Goal: Subscribe to service/newsletter

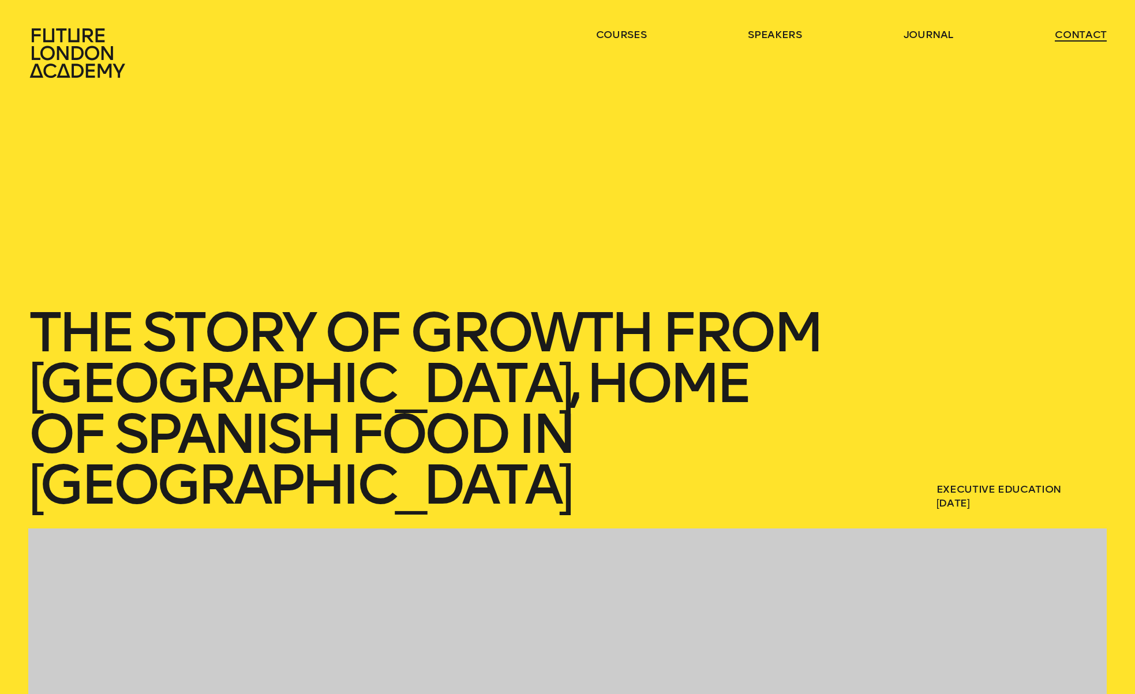
click at [1084, 38] on link "contact" at bounding box center [1081, 35] width 52 height 14
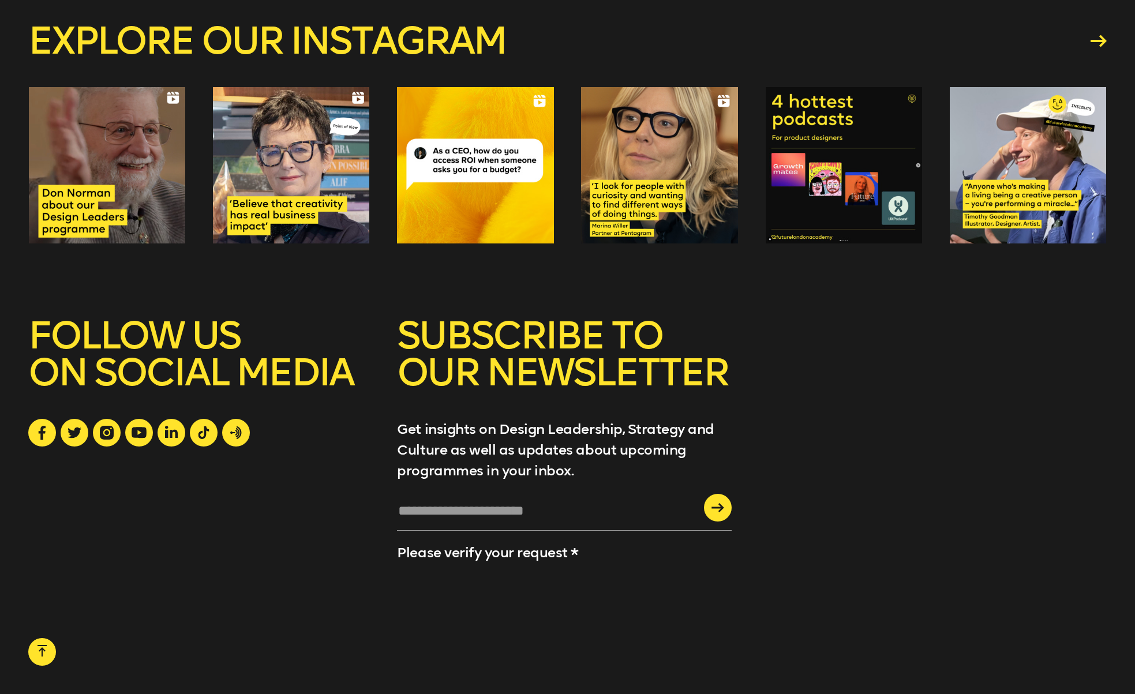
scroll to position [1623, 0]
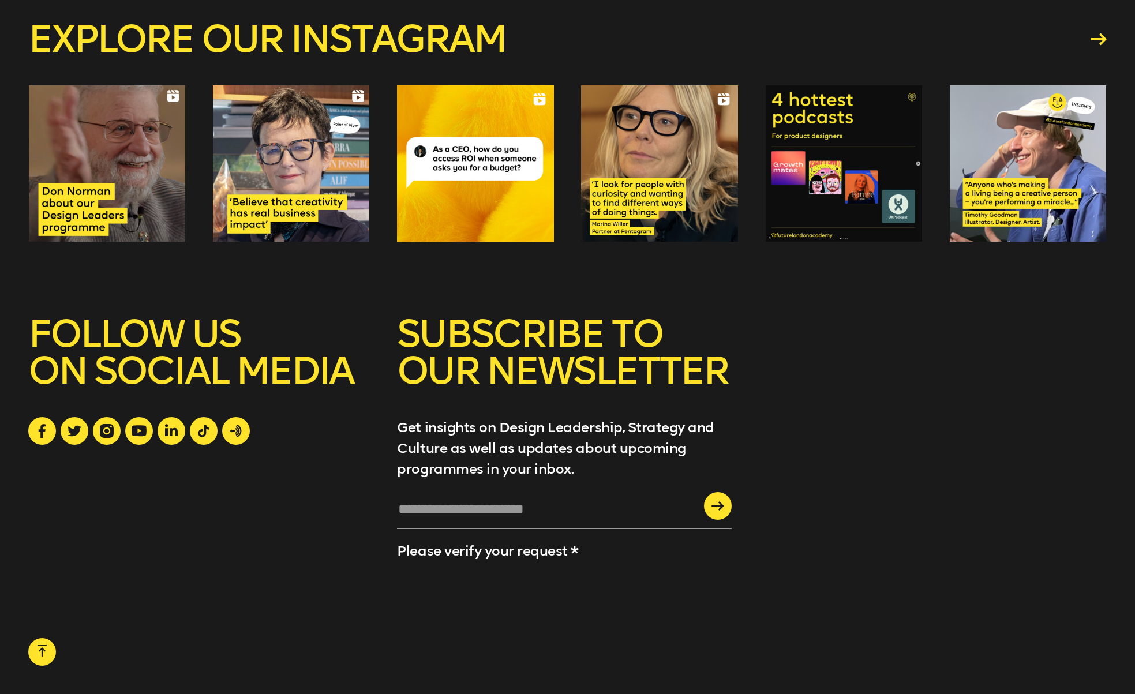
click at [575, 508] on input "text" at bounding box center [564, 513] width 335 height 31
type input "**********"
click at [721, 506] on div "submit" at bounding box center [718, 506] width 28 height 28
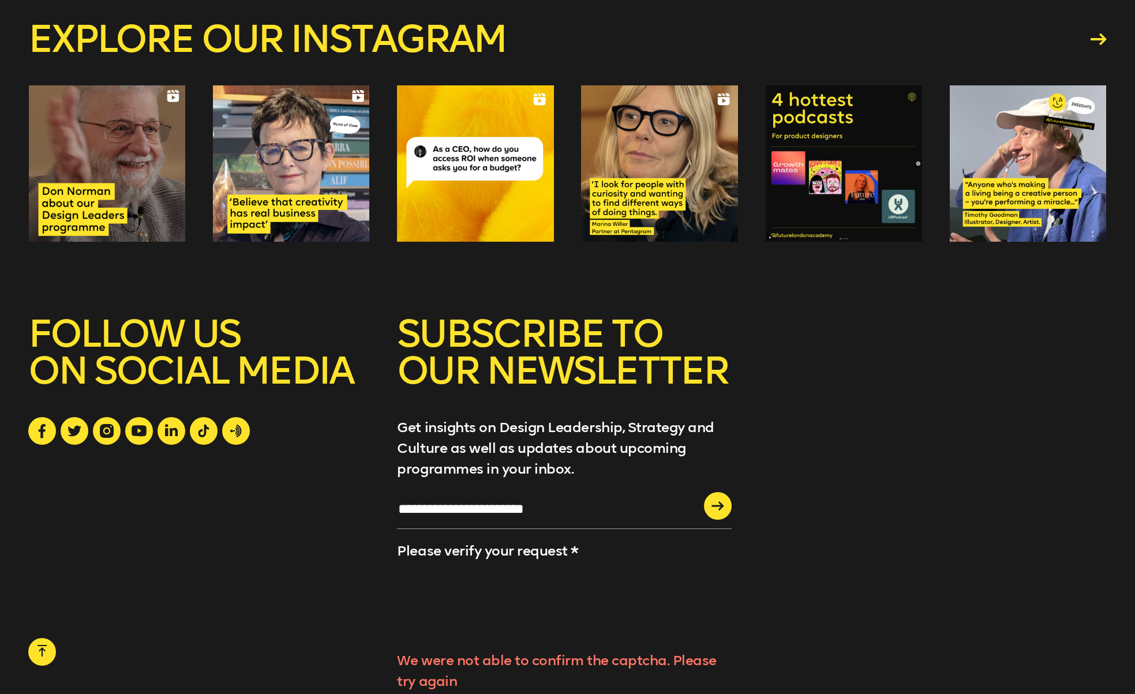
scroll to position [1736, 0]
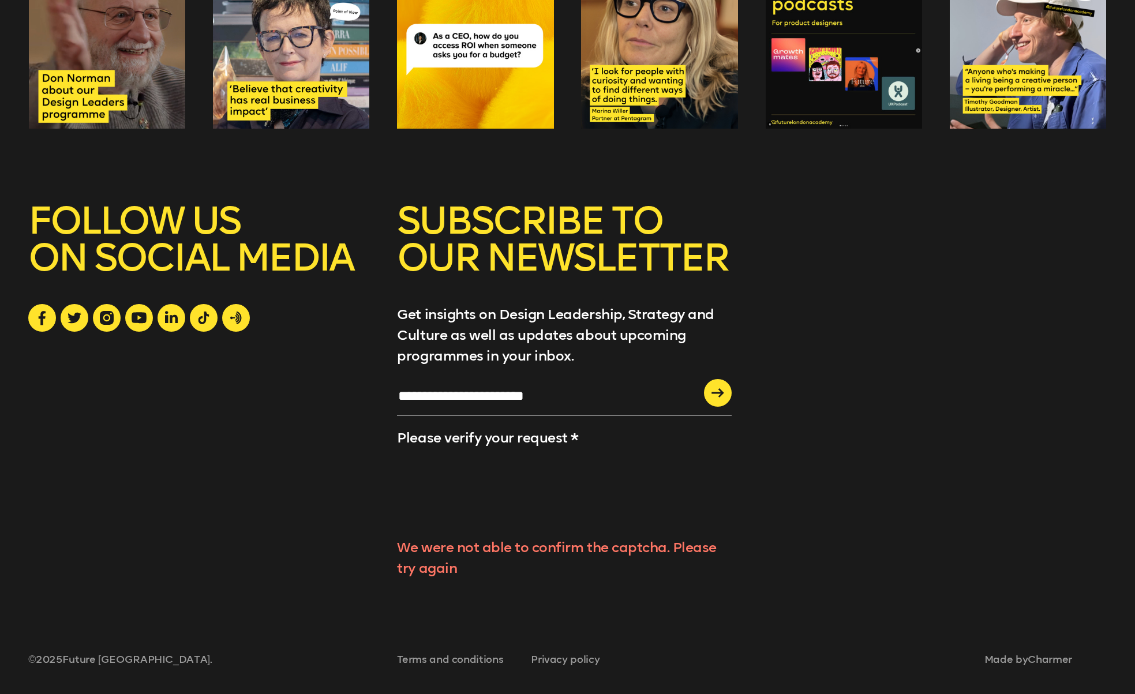
click at [639, 388] on input "**********" at bounding box center [564, 400] width 335 height 31
drag, startPoint x: 443, startPoint y: 557, endPoint x: 438, endPoint y: 571, distance: 14.6
click at [443, 559] on div "We were not able to confirm the captcha. Please try again" at bounding box center [564, 558] width 335 height 42
drag, startPoint x: 438, startPoint y: 571, endPoint x: 445, endPoint y: 569, distance: 7.8
click at [441, 571] on div "We were not able to confirm the captcha. Please try again" at bounding box center [564, 558] width 335 height 42
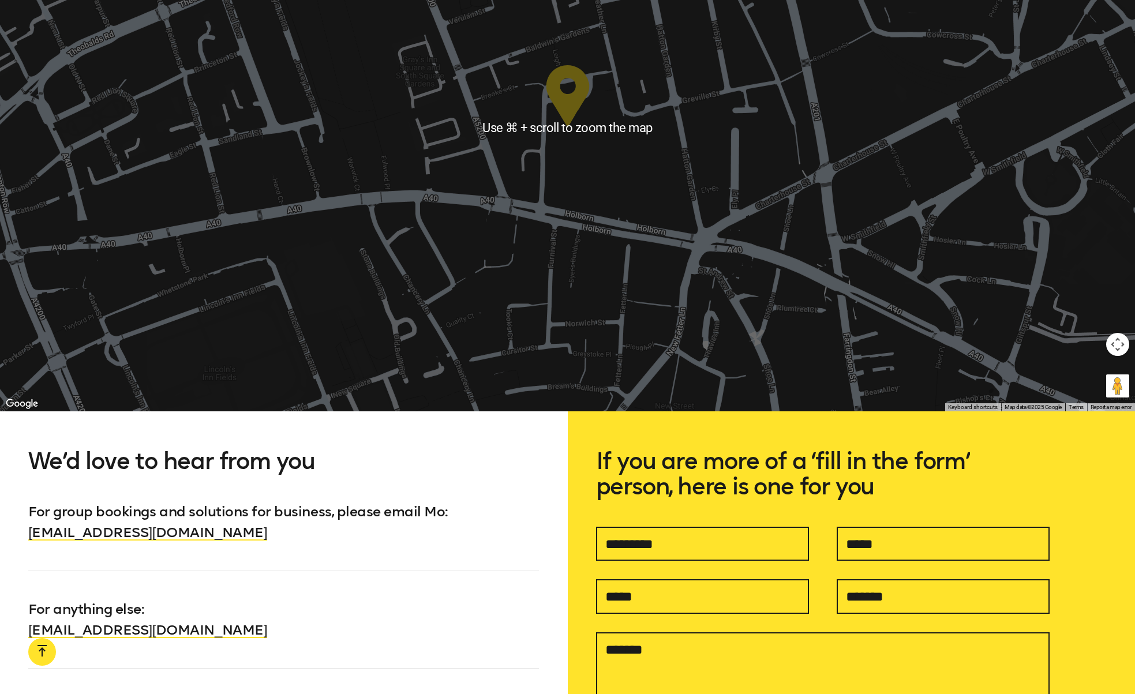
scroll to position [0, 0]
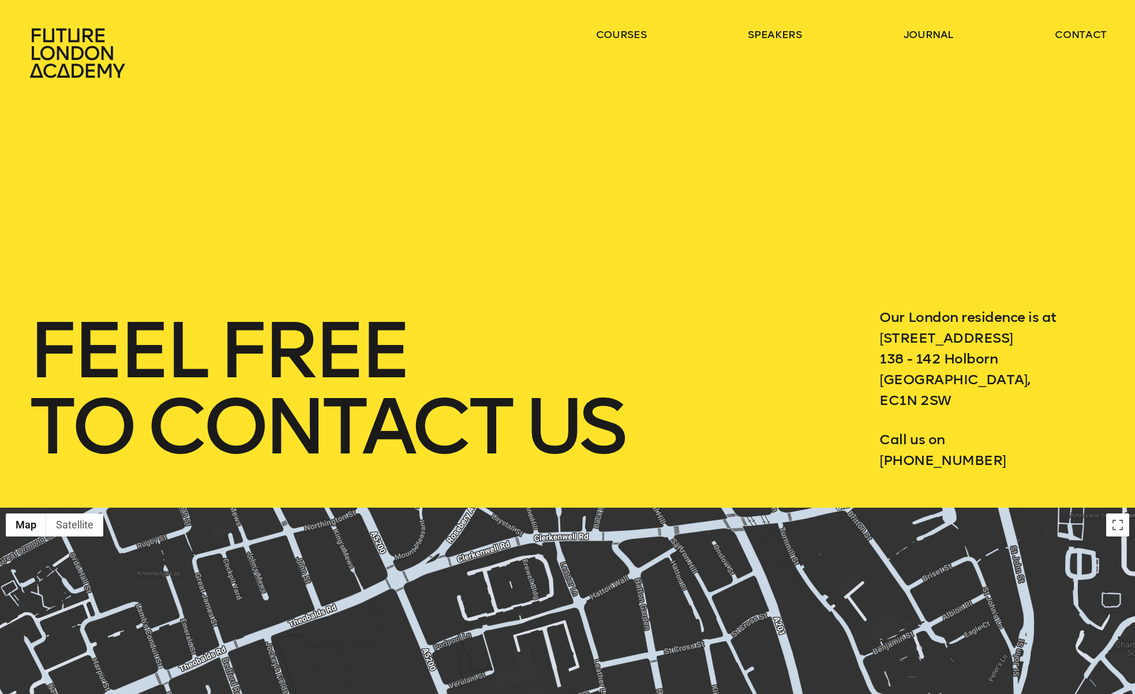
click at [74, 52] on icon at bounding box center [79, 53] width 102 height 51
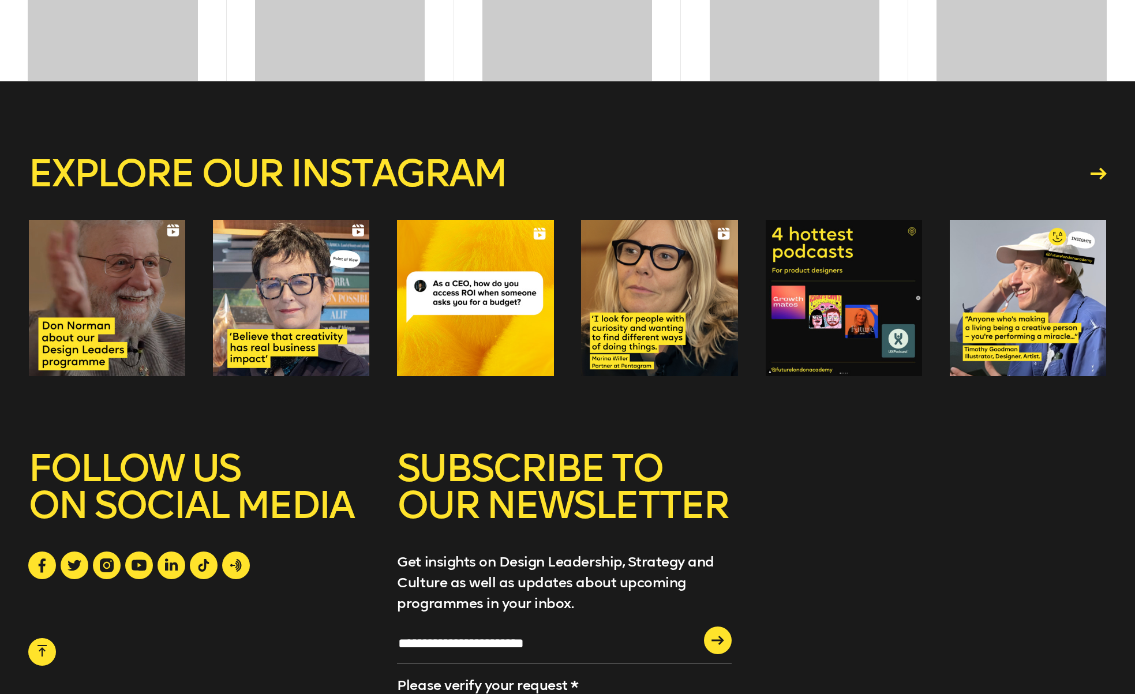
scroll to position [4833, 0]
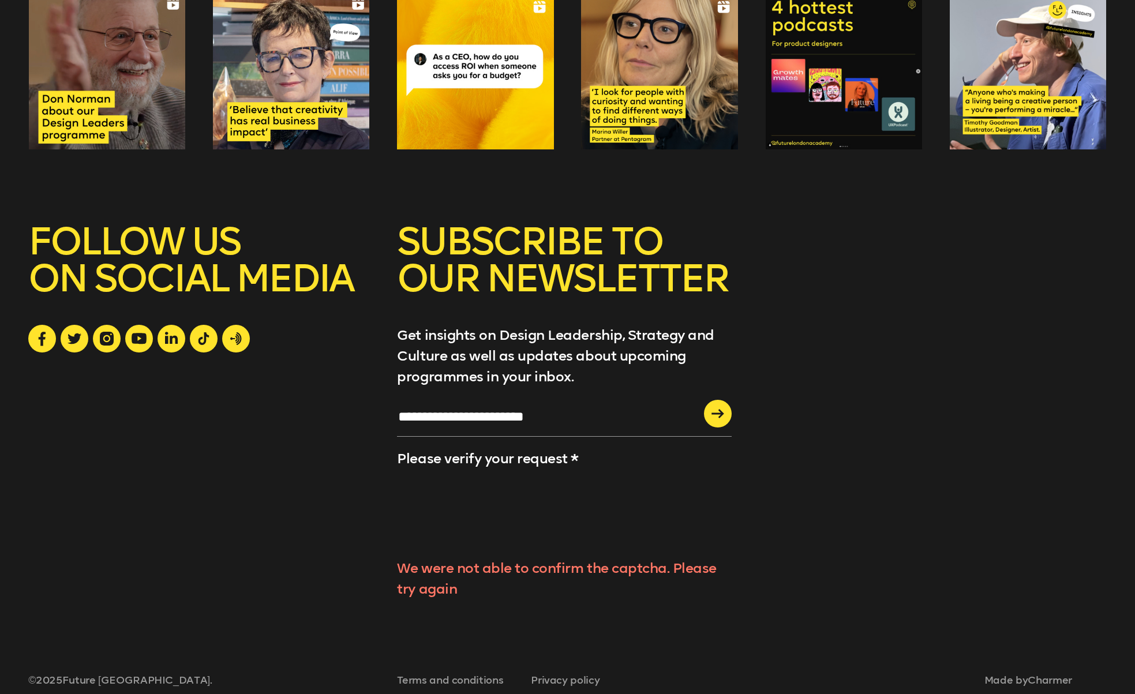
click at [767, 512] on div "**********" at bounding box center [567, 411] width 1079 height 376
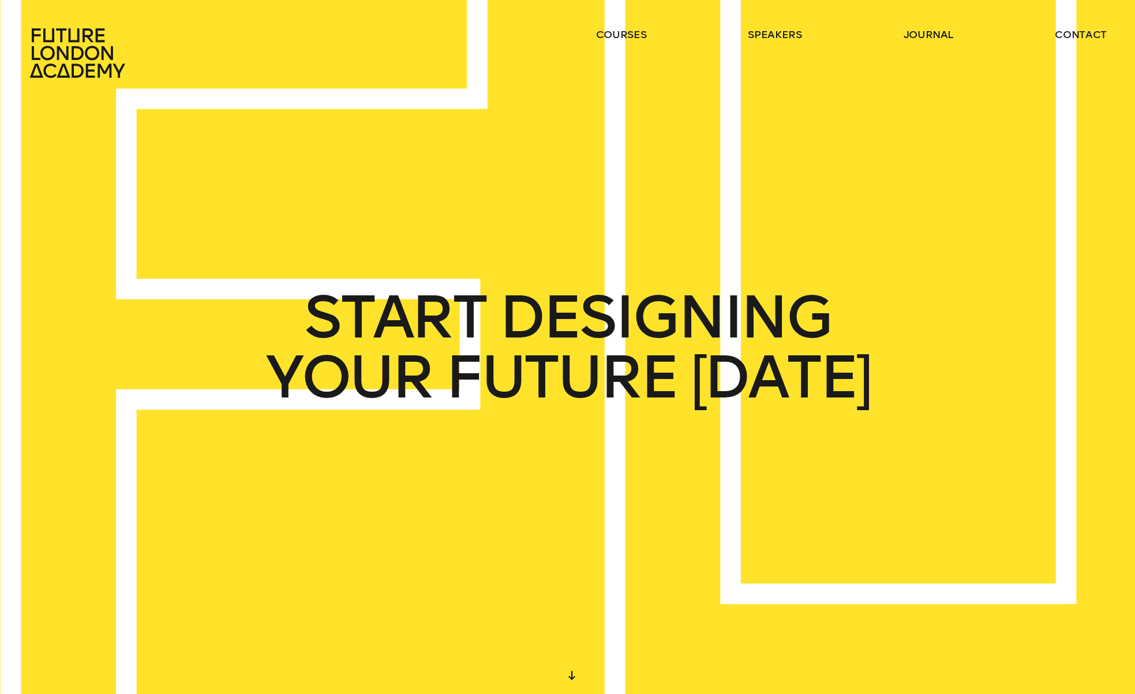
scroll to position [4792, 0]
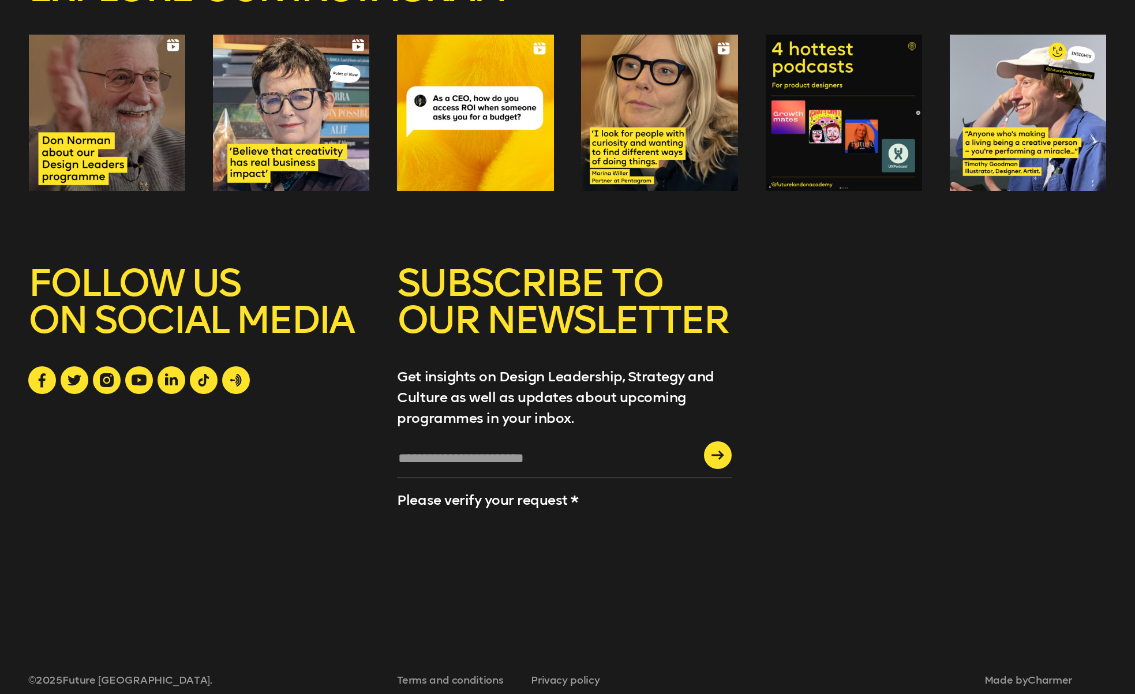
click at [529, 447] on input "text" at bounding box center [564, 462] width 335 height 31
type input "**********"
click at [725, 441] on div "submit" at bounding box center [718, 455] width 28 height 28
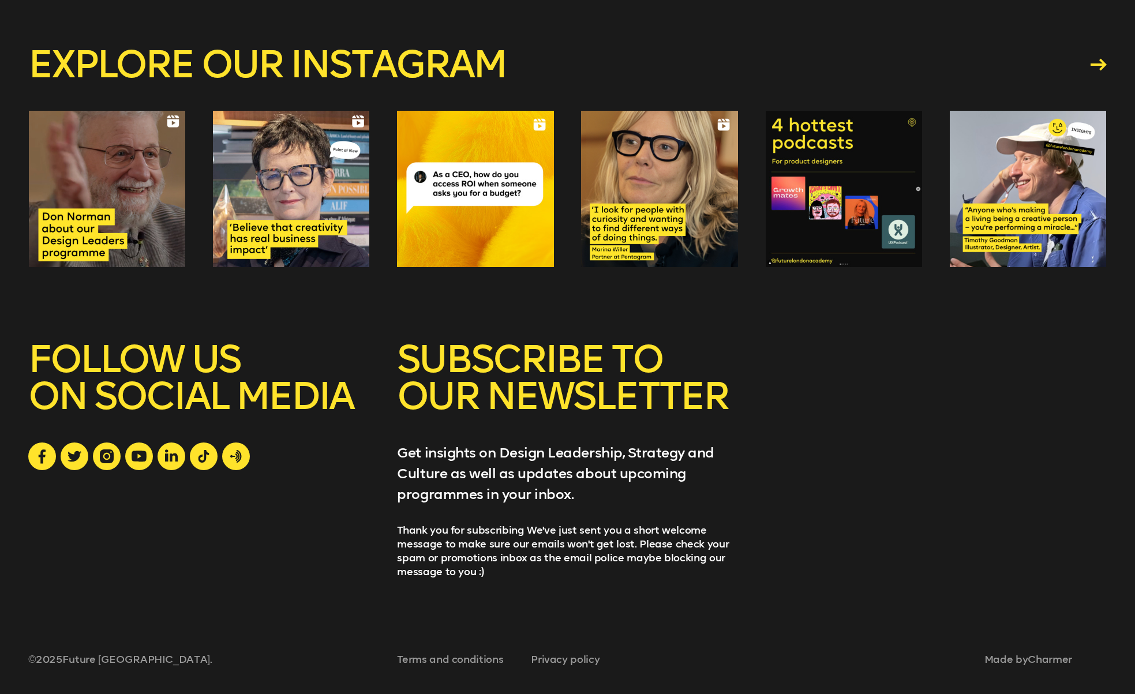
scroll to position [4695, 0]
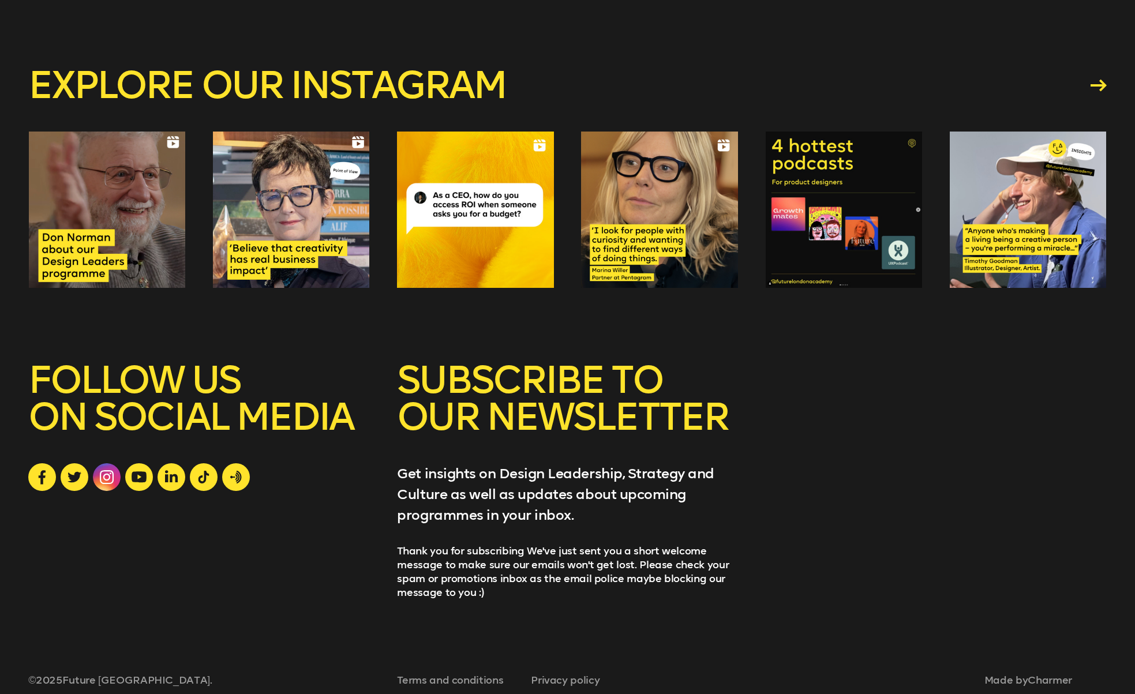
click at [109, 470] on icon at bounding box center [107, 477] width 14 height 14
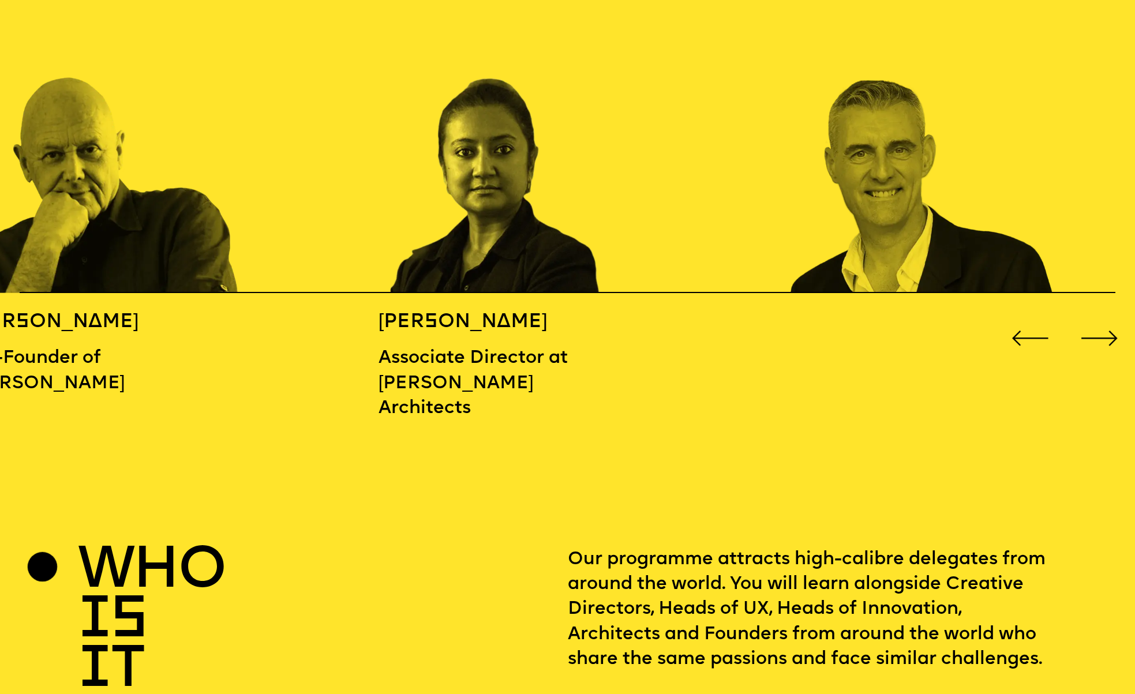
scroll to position [1820, 0]
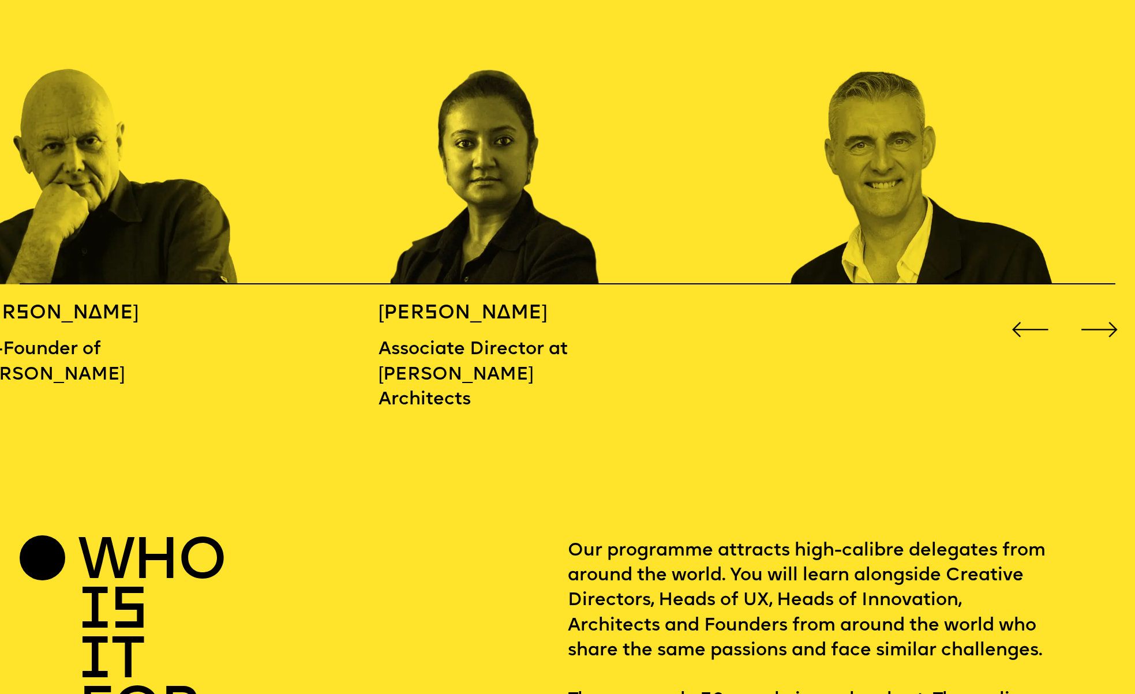
click at [1107, 321] on div "Next slide" at bounding box center [1100, 330] width 46 height 46
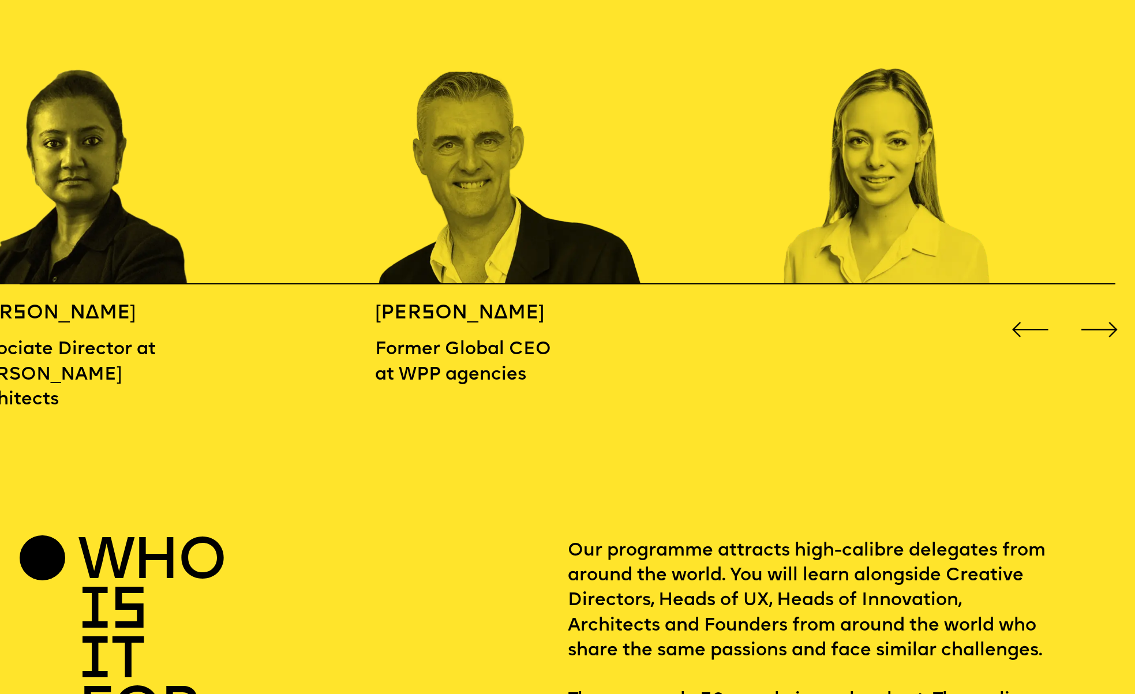
click at [1107, 321] on div "Next slide" at bounding box center [1100, 330] width 46 height 46
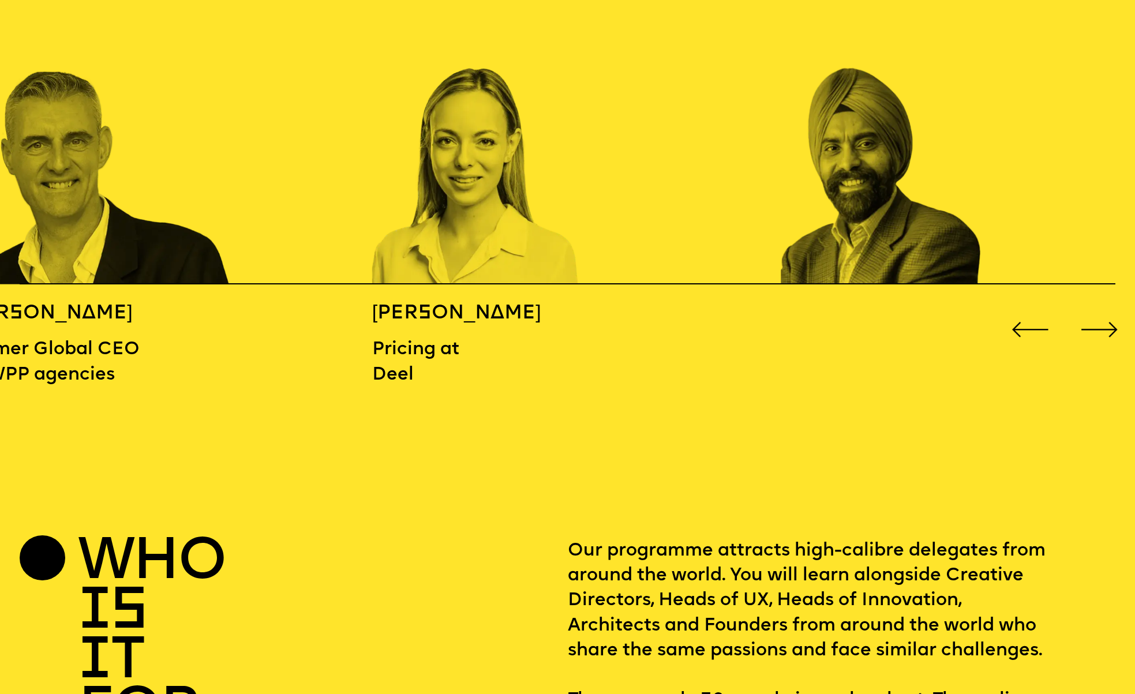
click at [1107, 321] on div "Next slide" at bounding box center [1100, 330] width 46 height 46
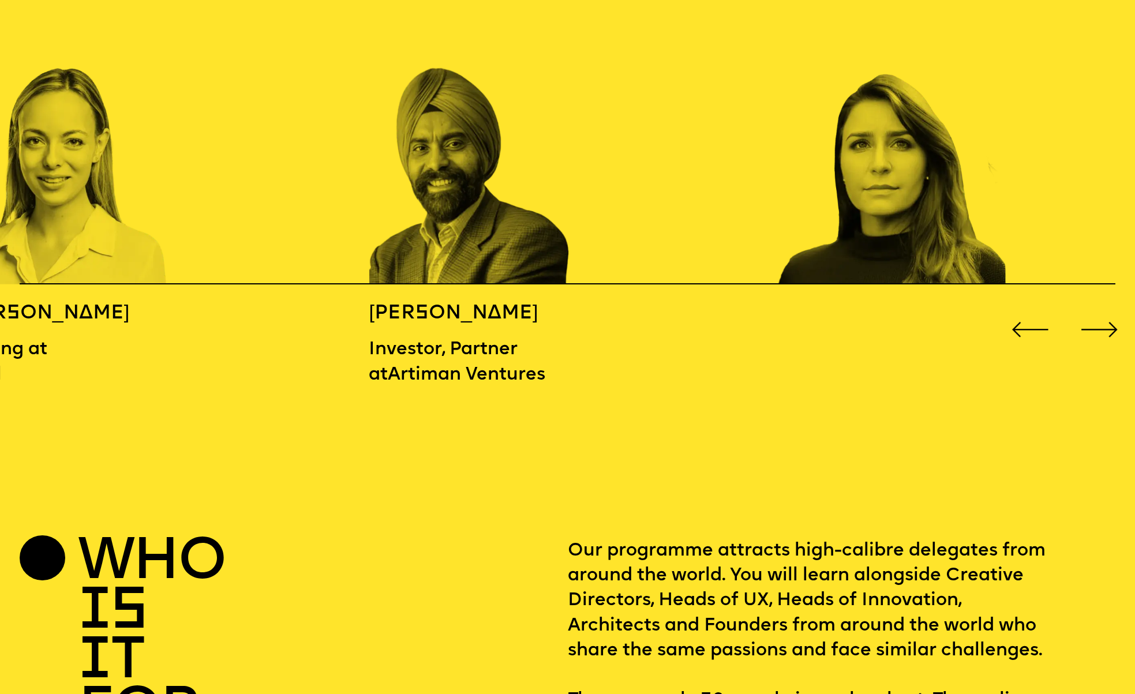
click at [1107, 321] on div "Next slide" at bounding box center [1100, 330] width 46 height 46
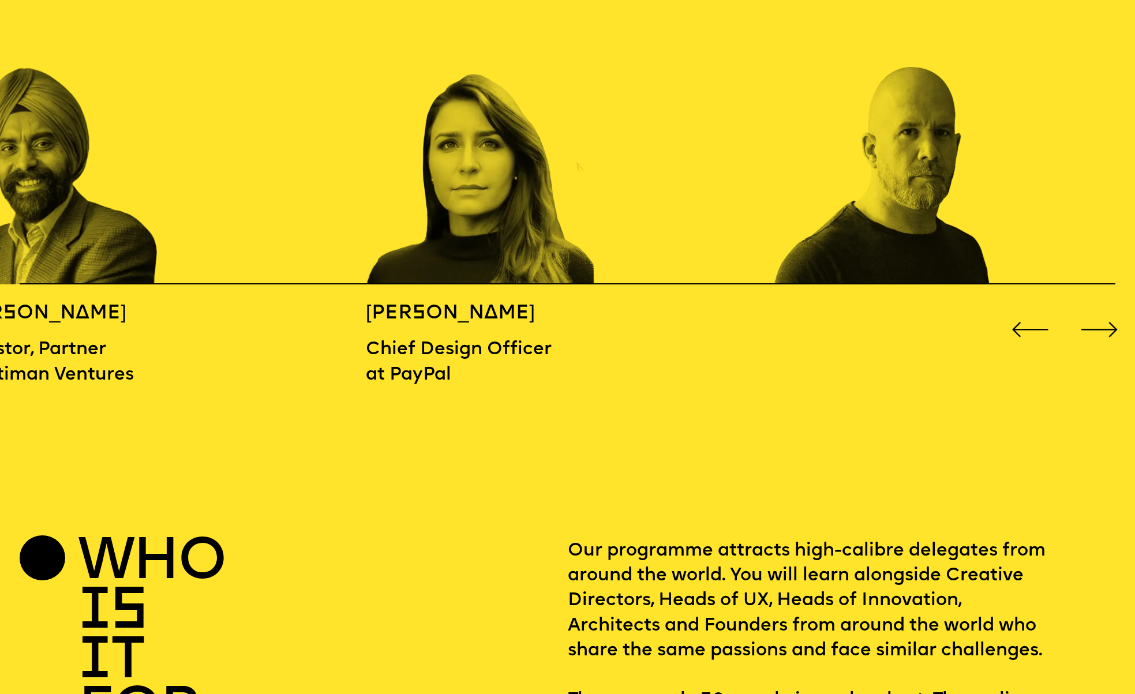
click at [1107, 321] on div "Next slide" at bounding box center [1100, 330] width 46 height 46
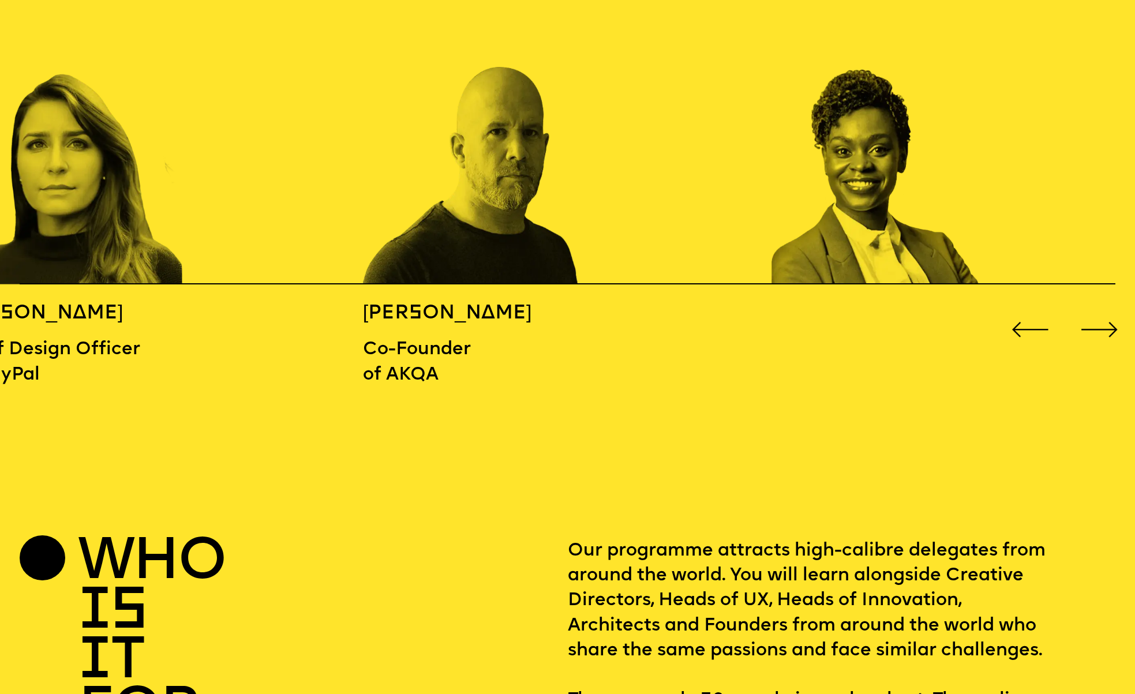
click at [1107, 321] on div "Next slide" at bounding box center [1100, 330] width 46 height 46
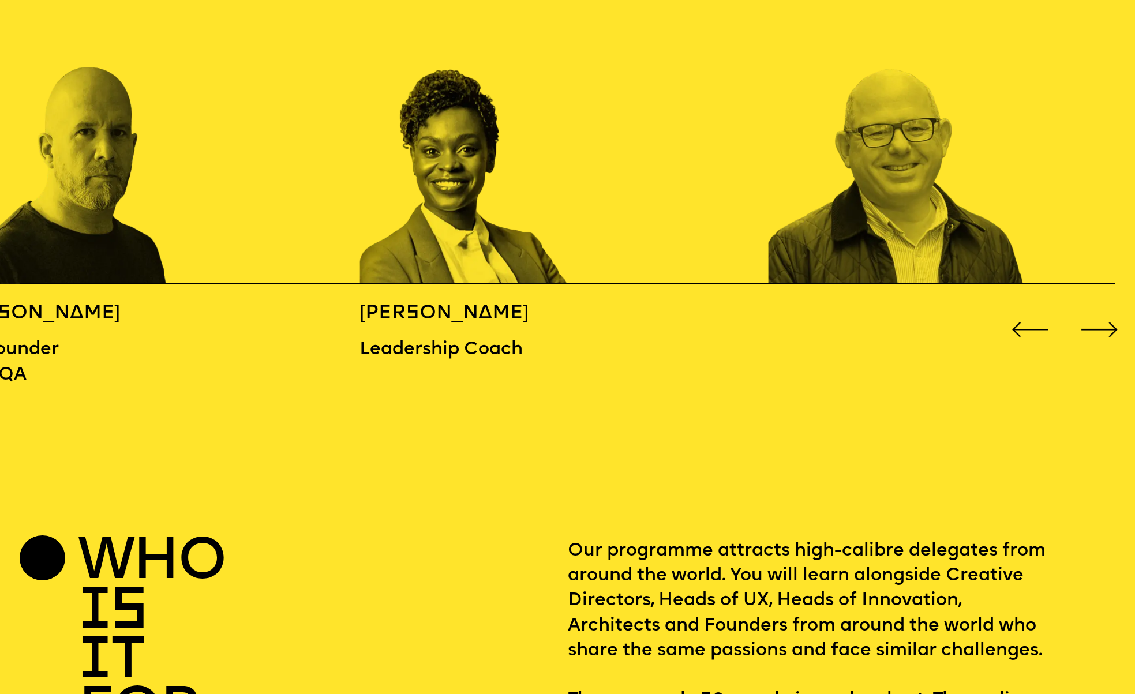
click at [1107, 321] on div "Next slide" at bounding box center [1100, 330] width 46 height 46
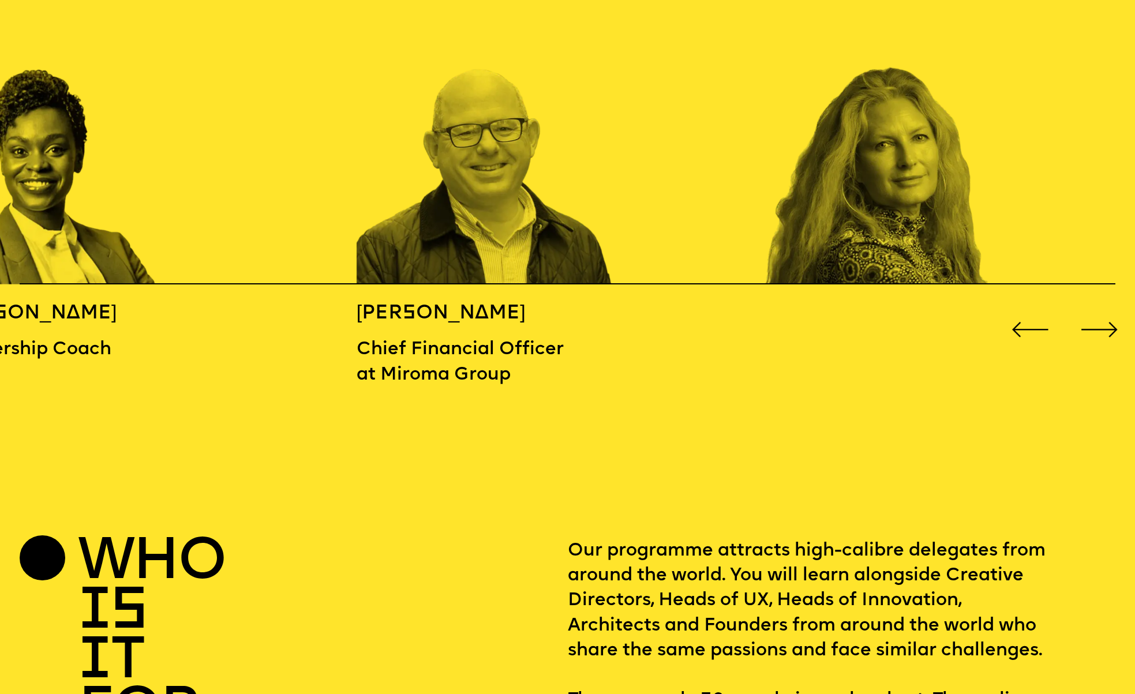
click at [1107, 321] on div "Next slide" at bounding box center [1100, 330] width 46 height 46
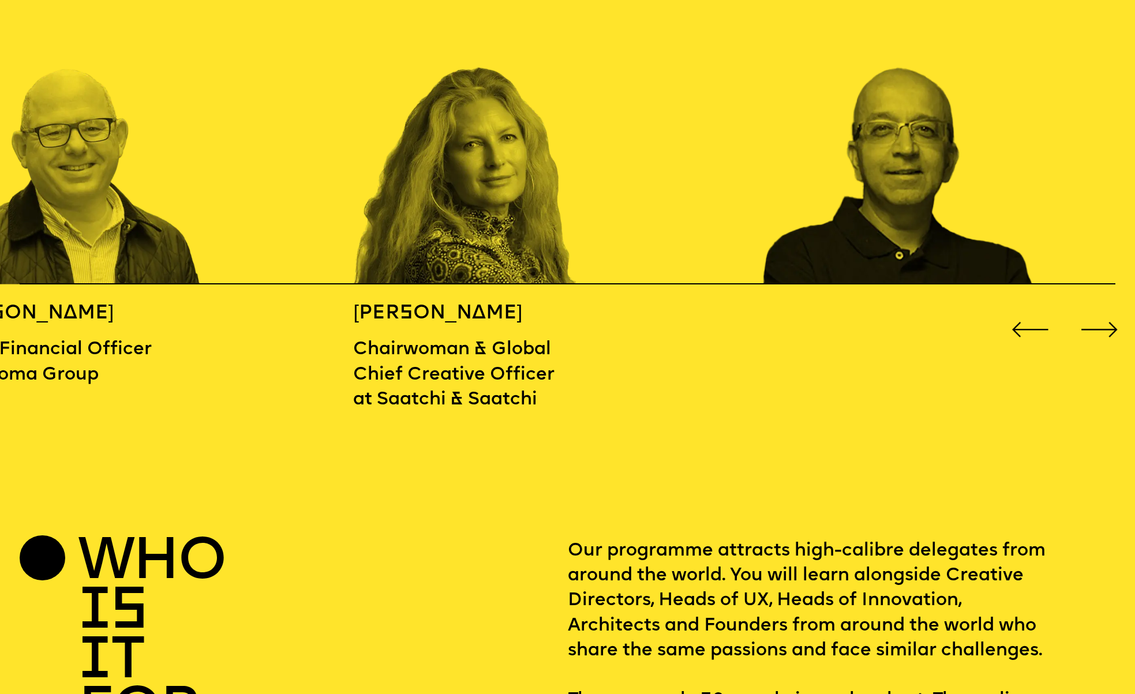
click at [1107, 321] on div "Next slide" at bounding box center [1100, 330] width 46 height 46
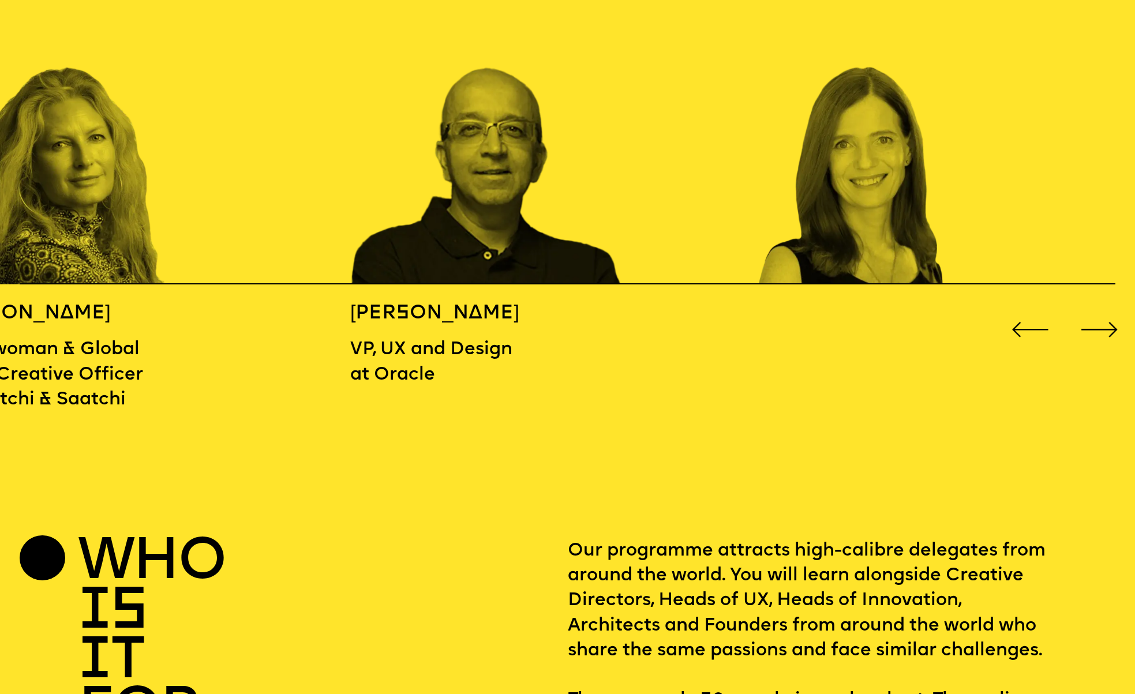
click at [1107, 321] on div "Next slide" at bounding box center [1100, 330] width 46 height 46
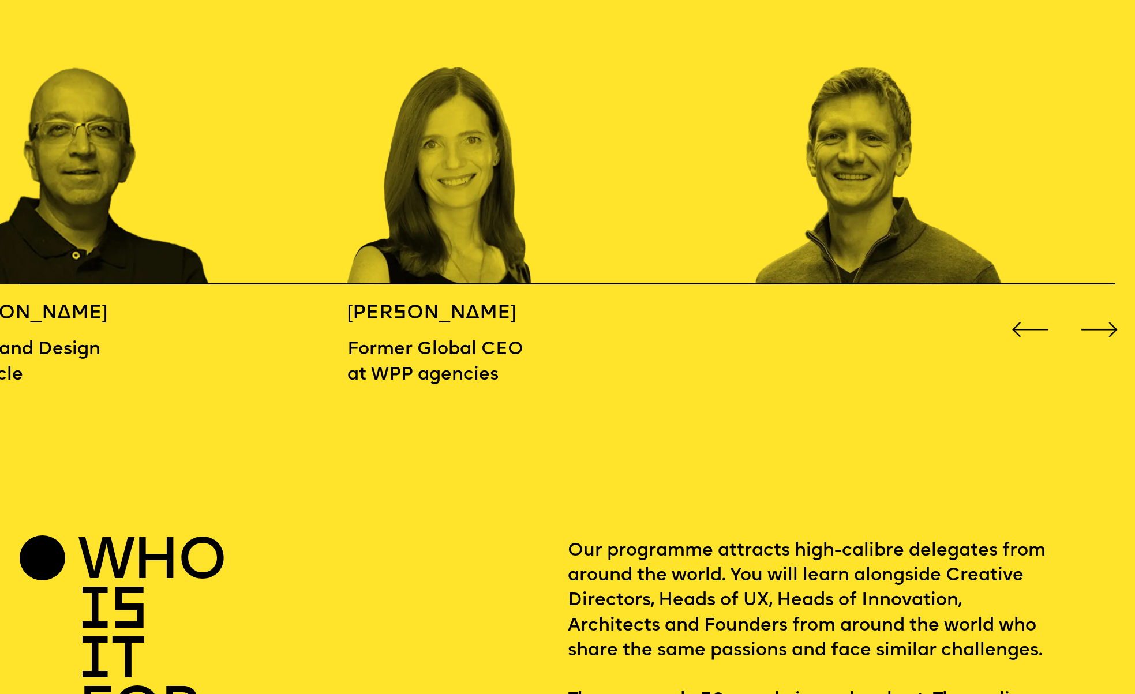
click at [1107, 321] on div "Next slide" at bounding box center [1100, 330] width 46 height 46
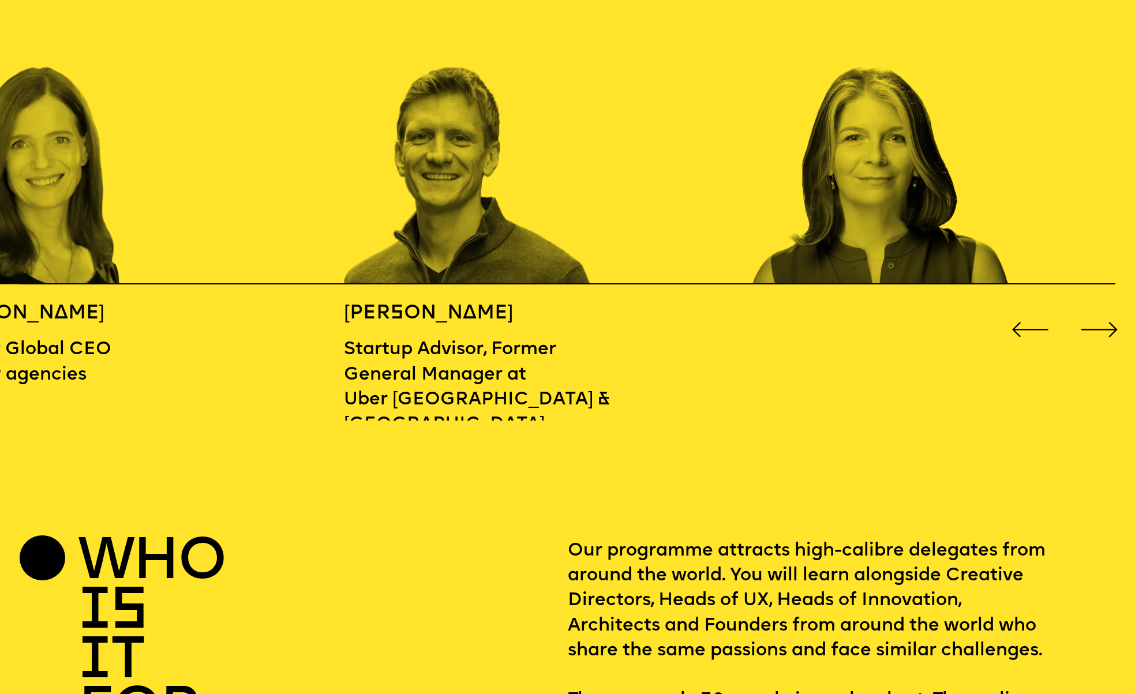
click at [1107, 321] on div "Next slide" at bounding box center [1100, 330] width 46 height 46
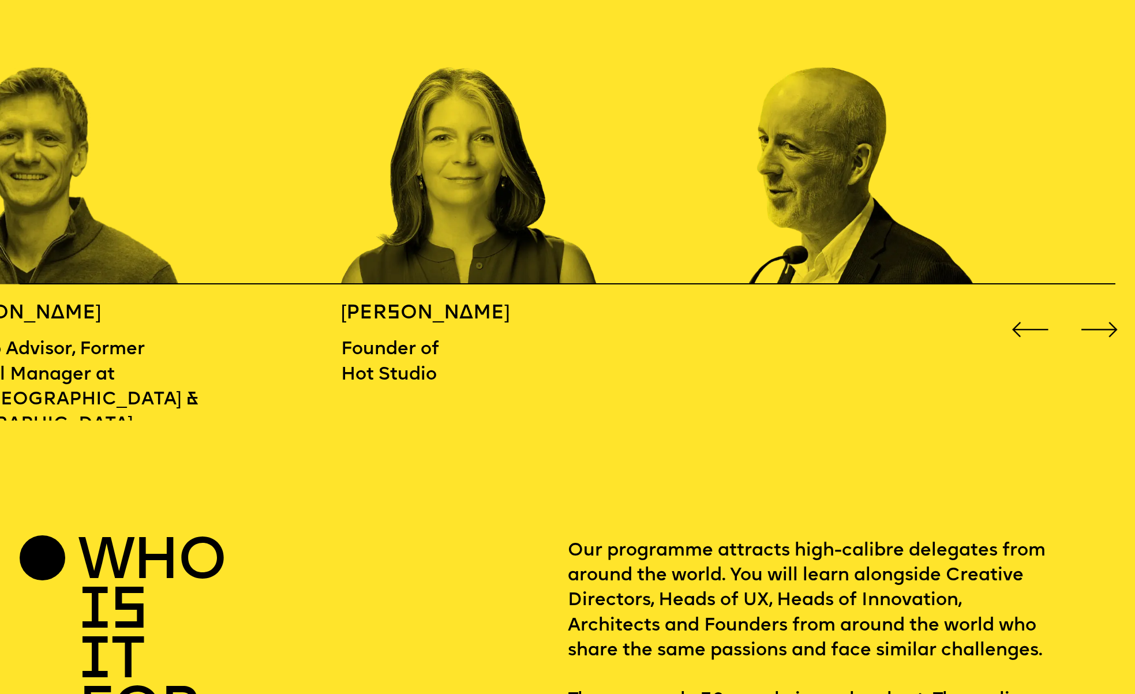
click at [1107, 321] on div "Next slide" at bounding box center [1100, 330] width 46 height 46
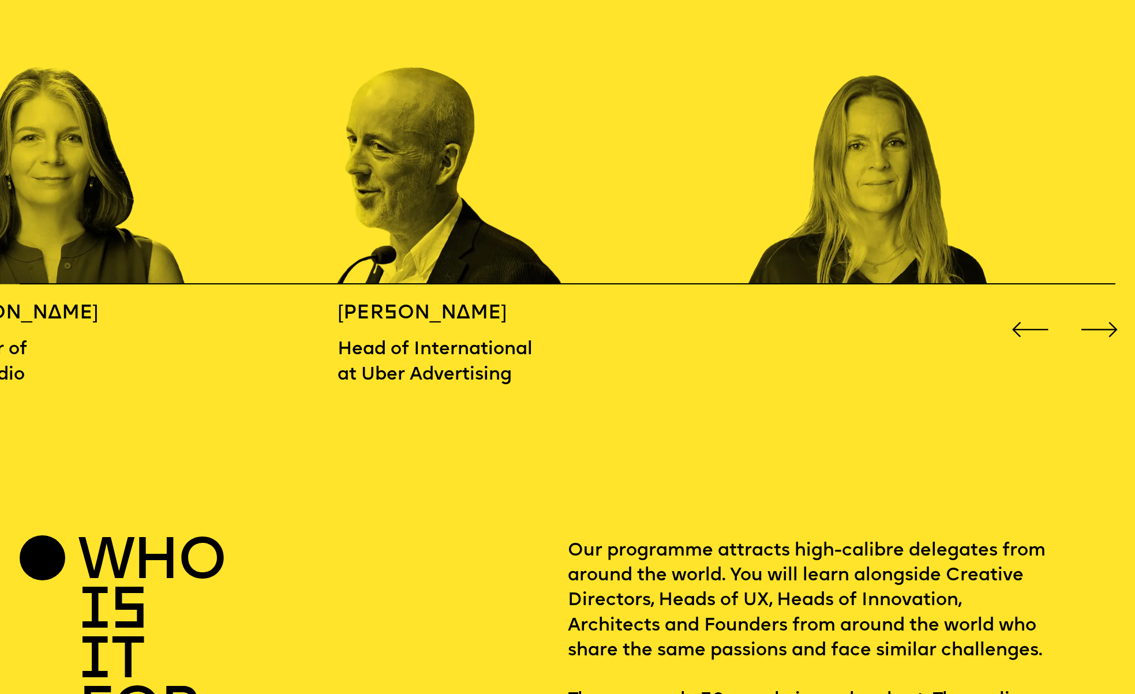
click at [1107, 321] on div "Next slide" at bounding box center [1100, 330] width 46 height 46
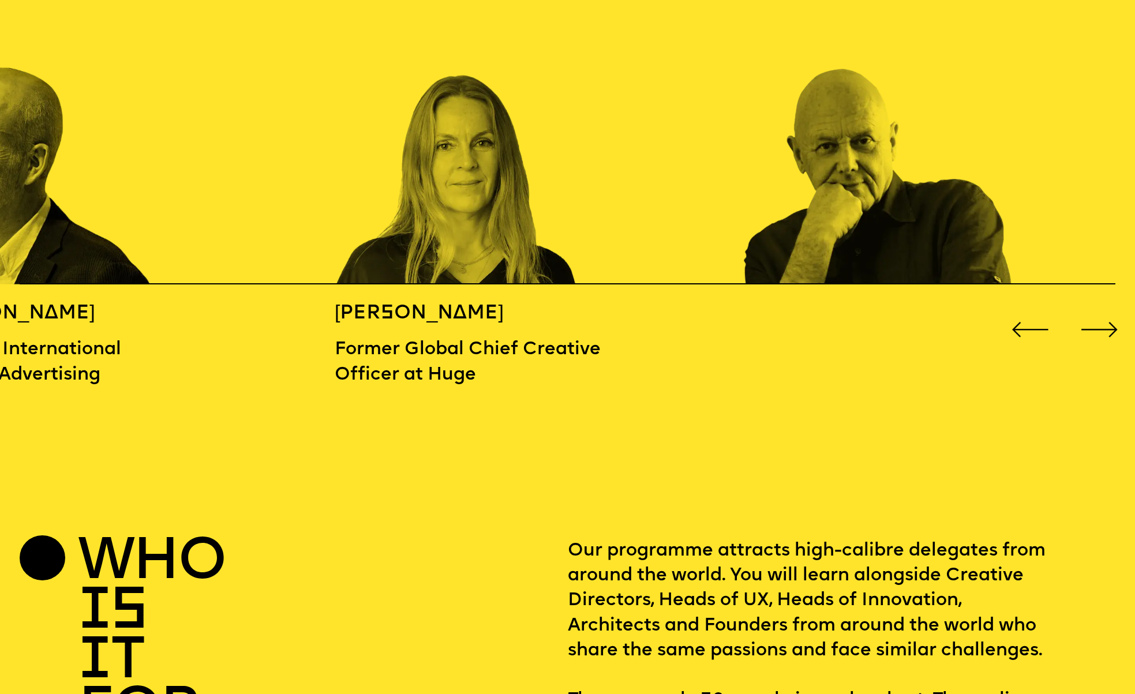
click at [1107, 321] on div "Next slide" at bounding box center [1100, 330] width 46 height 46
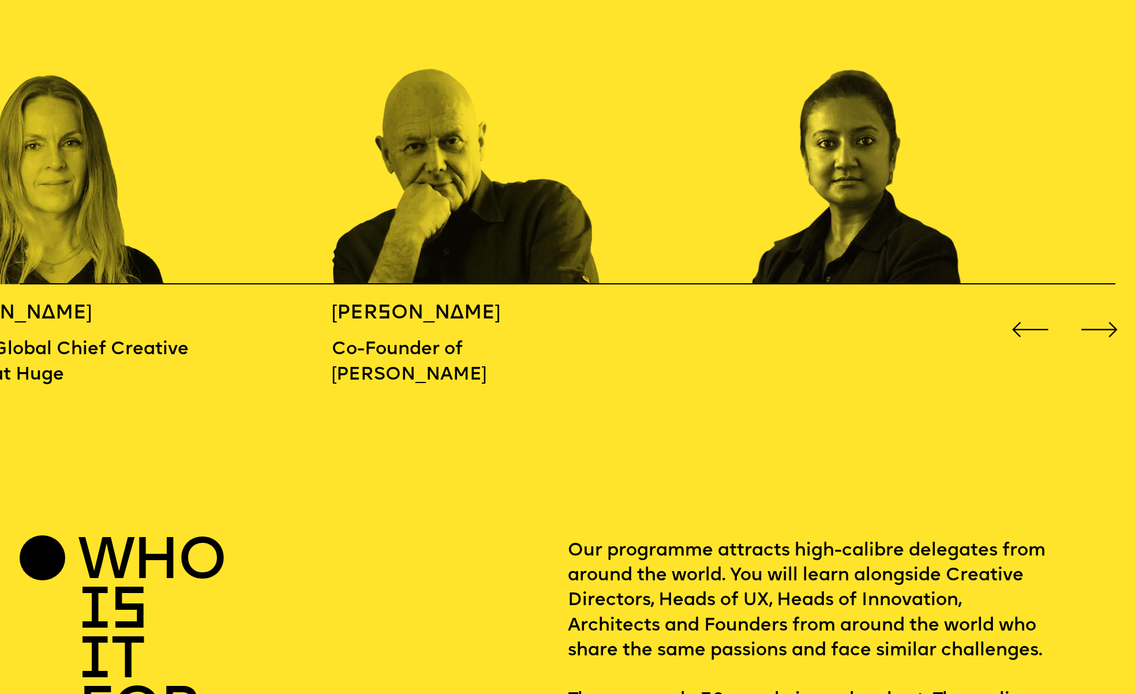
click at [1107, 321] on div "Next slide" at bounding box center [1100, 330] width 46 height 46
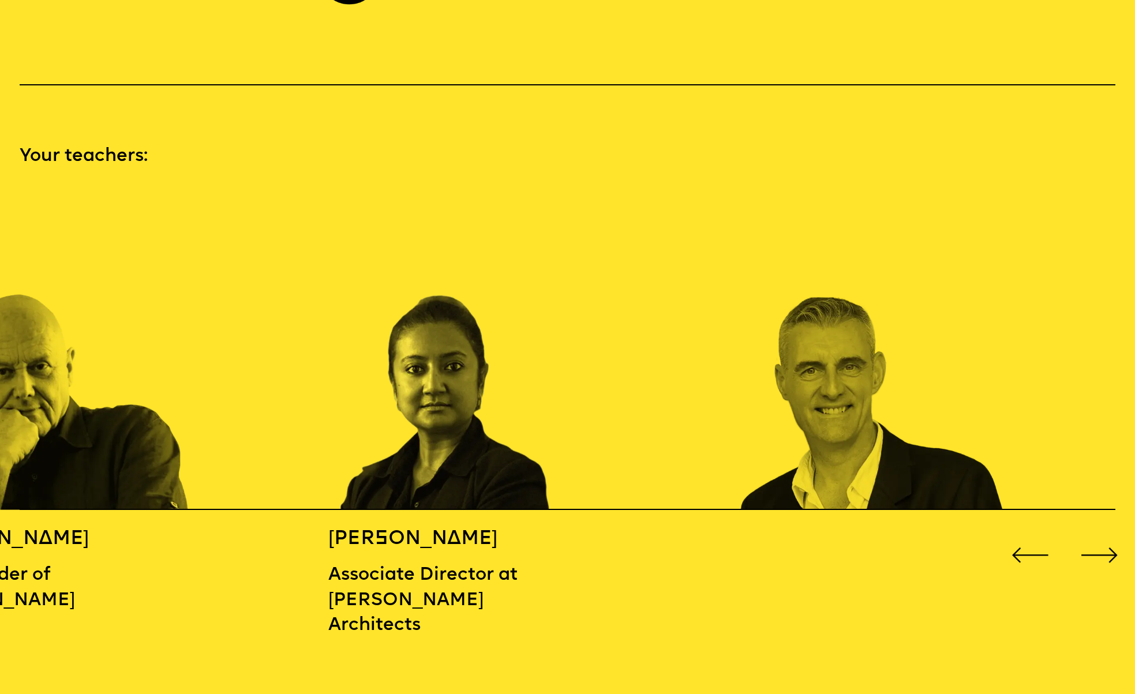
scroll to position [1175, 0]
